Goal: Task Accomplishment & Management: Manage account settings

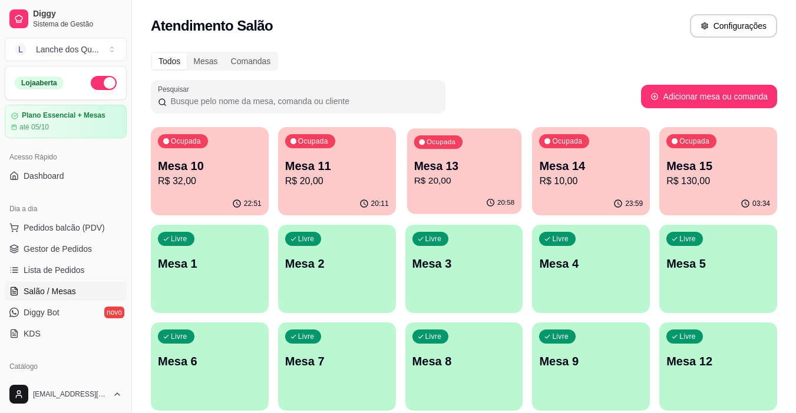
click at [448, 177] on p "R$ 20,00" at bounding box center [463, 181] width 101 height 14
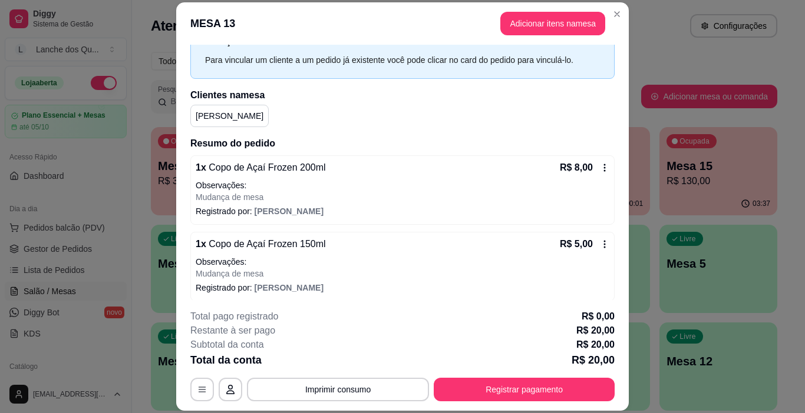
scroll to position [177, 0]
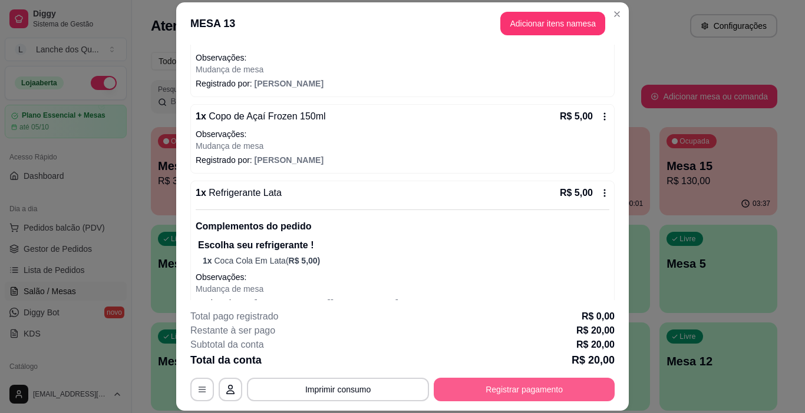
click at [542, 390] on button "Registrar pagamento" at bounding box center [524, 390] width 181 height 24
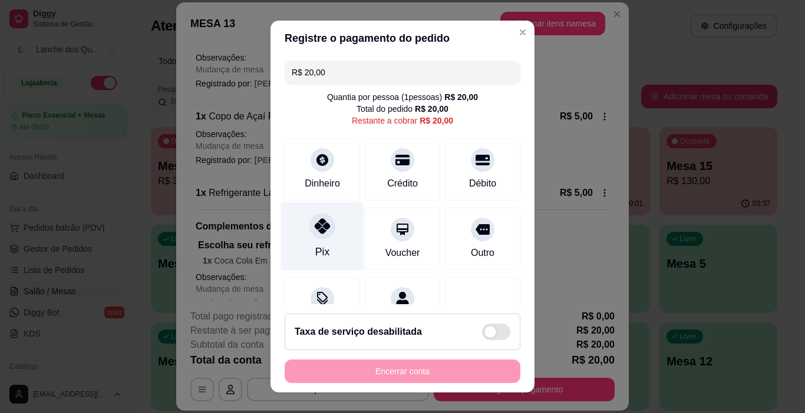
click at [310, 241] on div "Pix" at bounding box center [322, 237] width 83 height 69
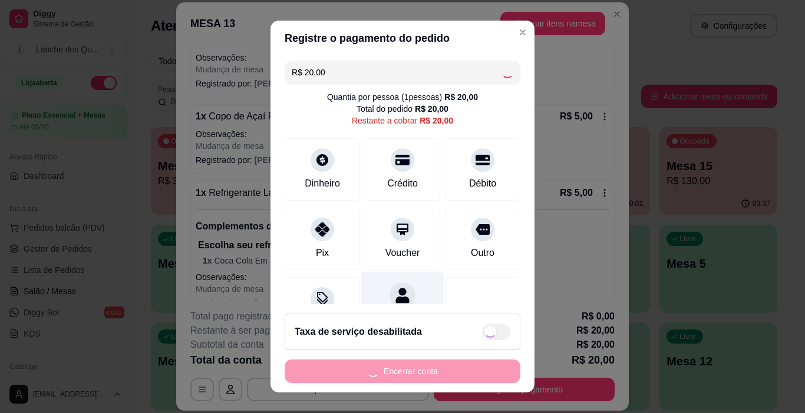
scroll to position [54, 0]
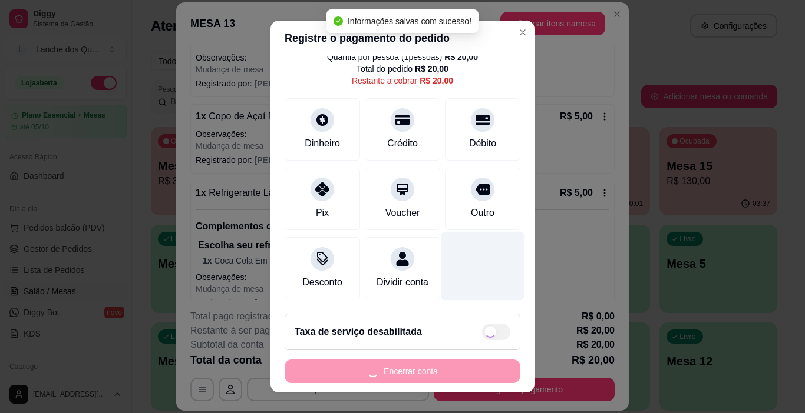
type input "R$ 0,00"
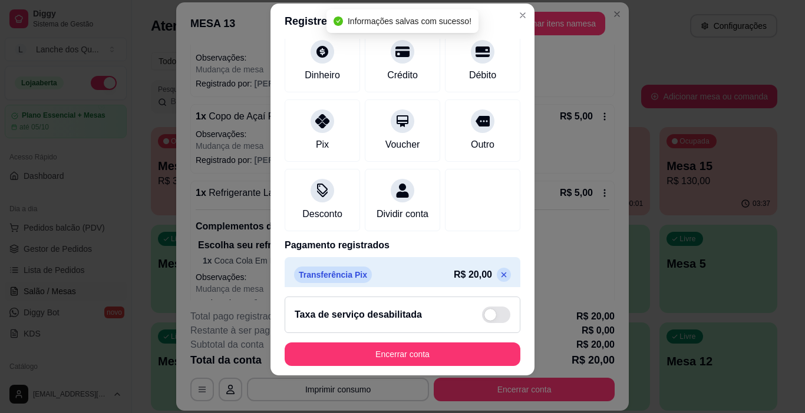
scroll to position [104, 0]
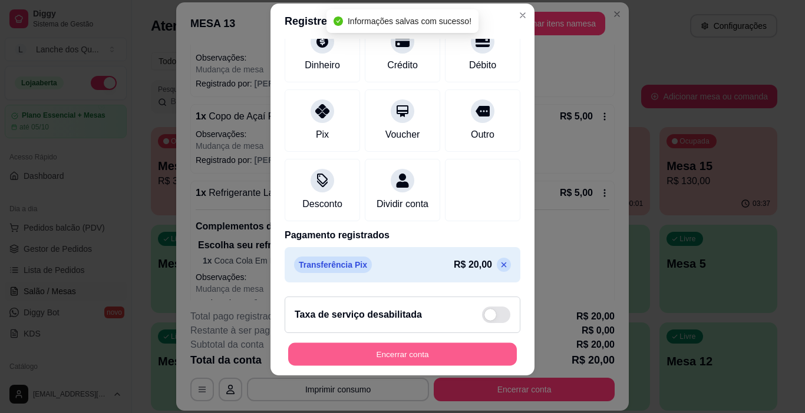
click at [433, 348] on button "Encerrar conta" at bounding box center [402, 354] width 229 height 23
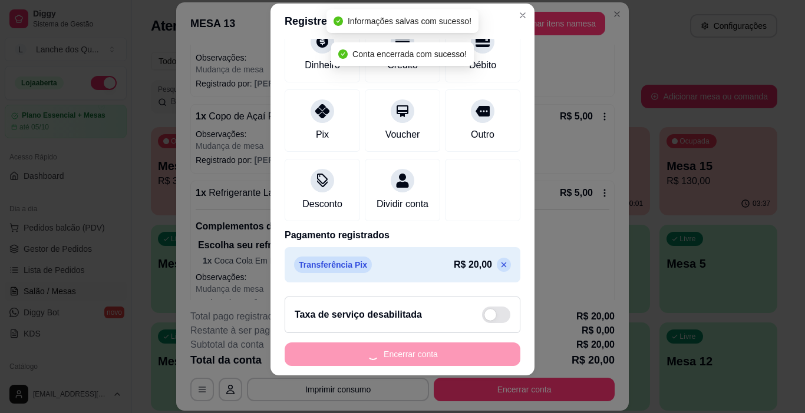
scroll to position [0, 0]
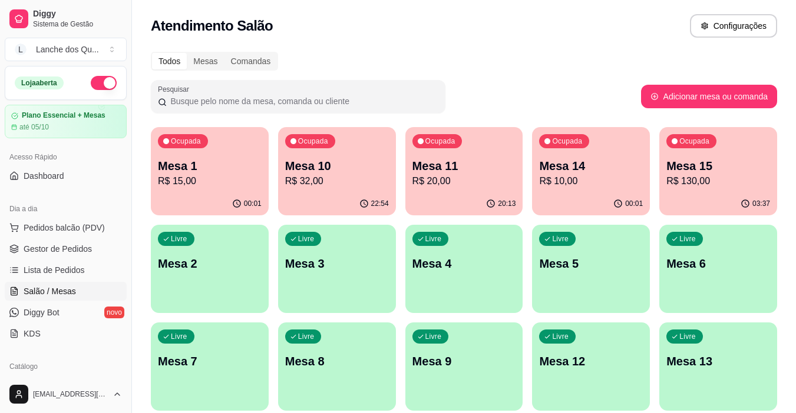
click at [226, 174] on div "Mesa 1 R$ 15,00" at bounding box center [210, 173] width 104 height 31
click at [318, 184] on p "R$ 32,00" at bounding box center [337, 181] width 104 height 14
click at [509, 185] on p "R$ 20,00" at bounding box center [464, 181] width 104 height 14
click at [598, 181] on p "R$ 10,00" at bounding box center [591, 181] width 104 height 14
click at [727, 163] on p "Mesa 15" at bounding box center [718, 166] width 101 height 16
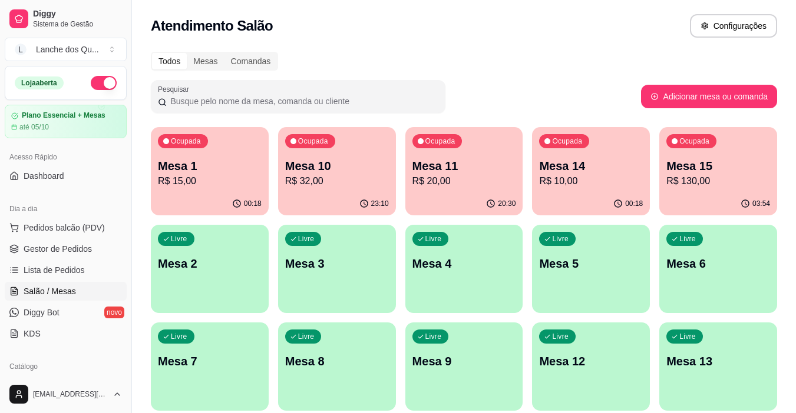
click at [217, 171] on p "Mesa 1" at bounding box center [210, 166] width 104 height 16
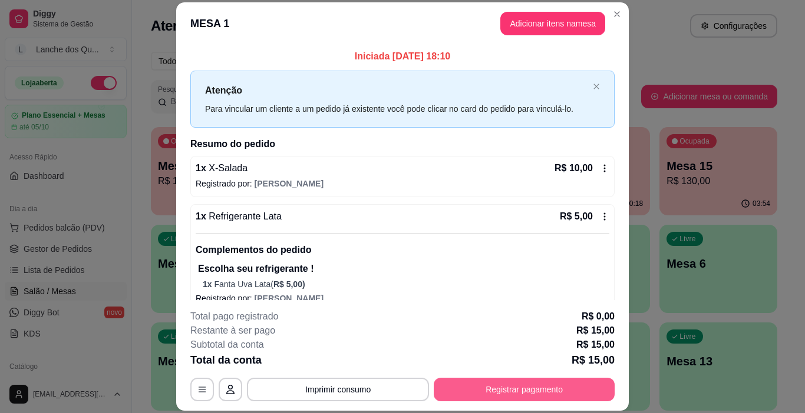
click at [494, 383] on button "Registrar pagamento" at bounding box center [524, 390] width 181 height 24
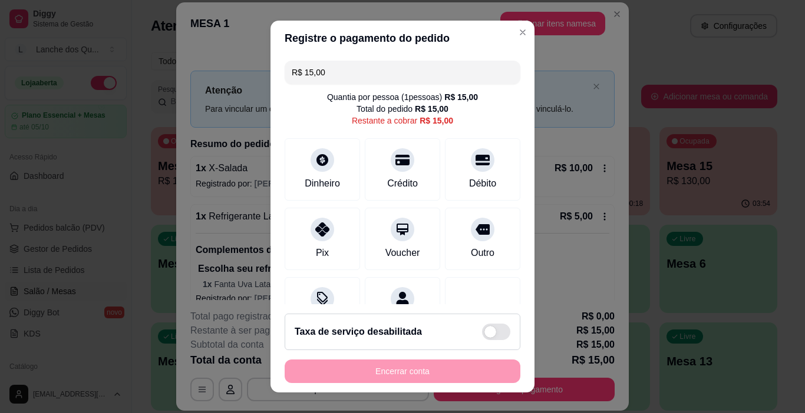
drag, startPoint x: 365, startPoint y: 73, endPoint x: 135, endPoint y: 60, distance: 229.5
click at [137, 61] on div "Registre o pagamento do pedido R$ 15,00 Quantia por pessoa ( 1 pessoas) R$ 15,0…" at bounding box center [402, 206] width 805 height 413
click at [310, 170] on div "Dinheiro" at bounding box center [322, 167] width 83 height 69
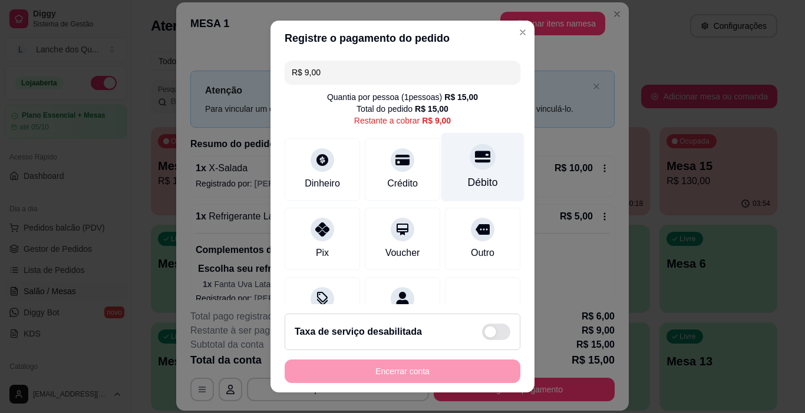
click at [472, 170] on div "Débito" at bounding box center [482, 167] width 83 height 69
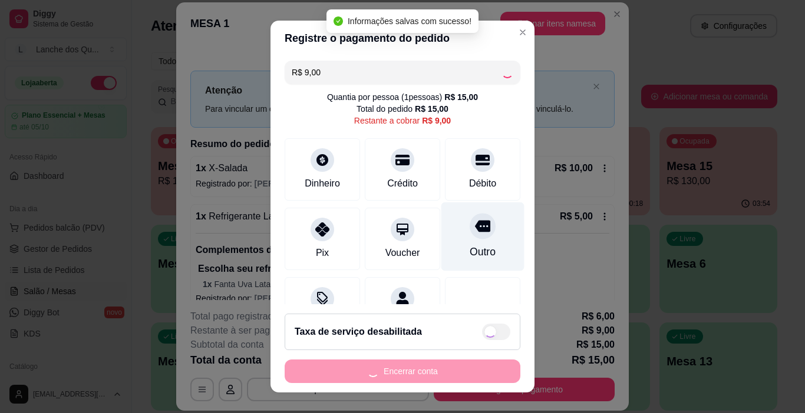
type input "R$ 0,00"
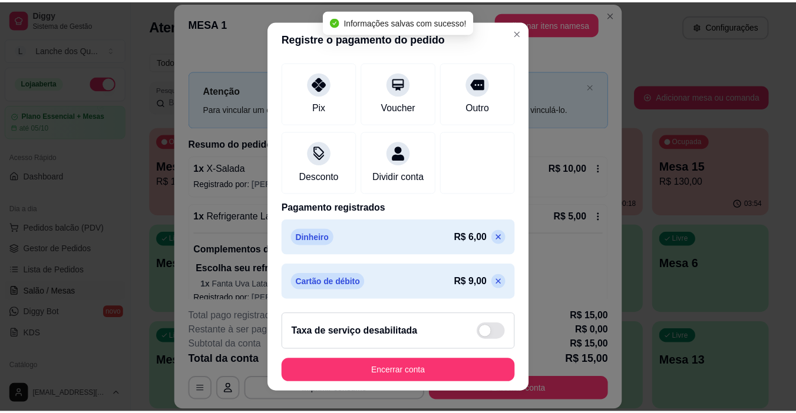
scroll to position [17, 0]
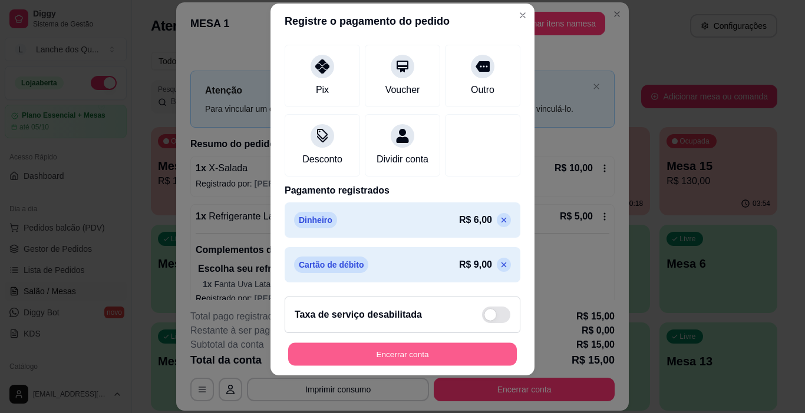
click at [423, 348] on button "Encerrar conta" at bounding box center [402, 354] width 229 height 23
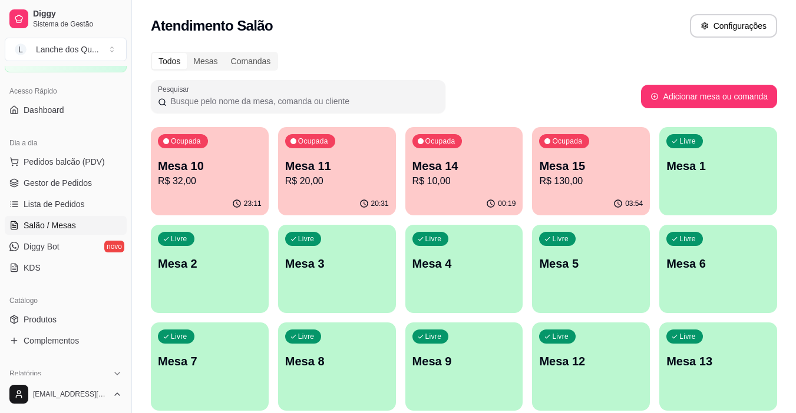
scroll to position [118, 0]
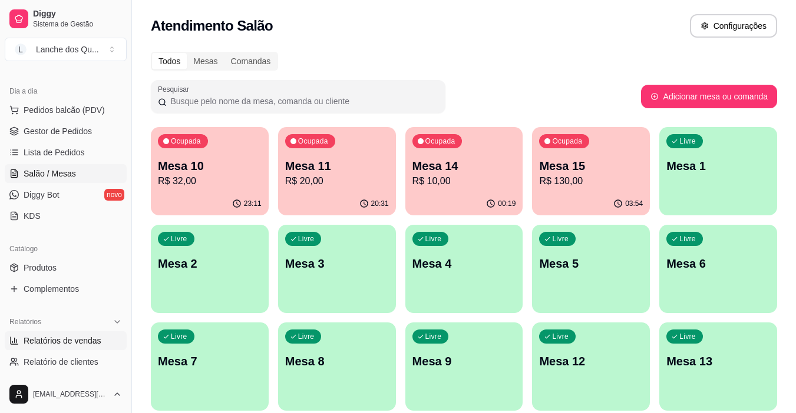
click at [66, 337] on span "Relatórios de vendas" at bounding box center [63, 341] width 78 height 12
select select "ALL"
select select "0"
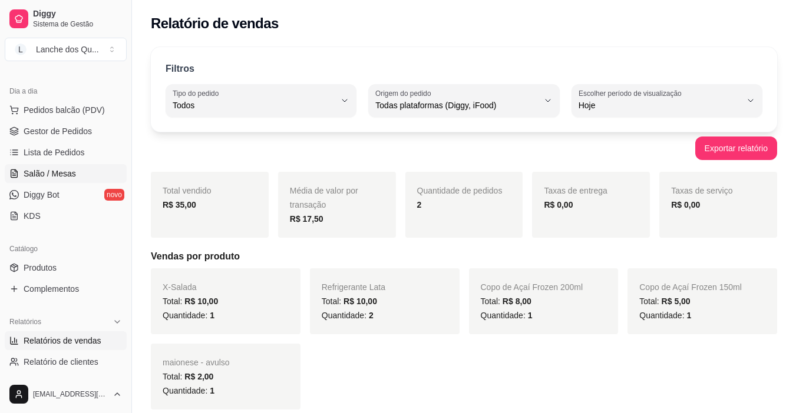
click at [54, 176] on span "Salão / Mesas" at bounding box center [50, 174] width 52 height 12
